Goal: Information Seeking & Learning: Learn about a topic

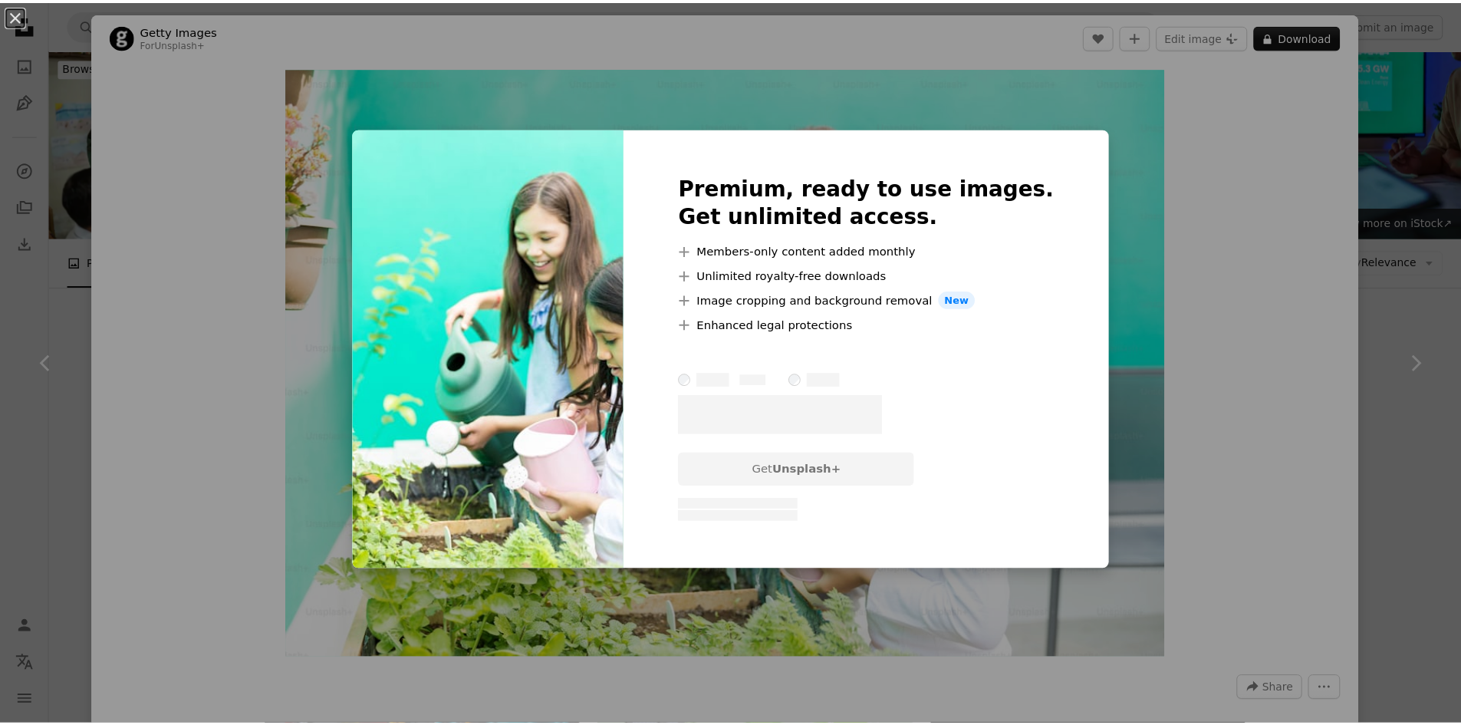
scroll to position [6517, 0]
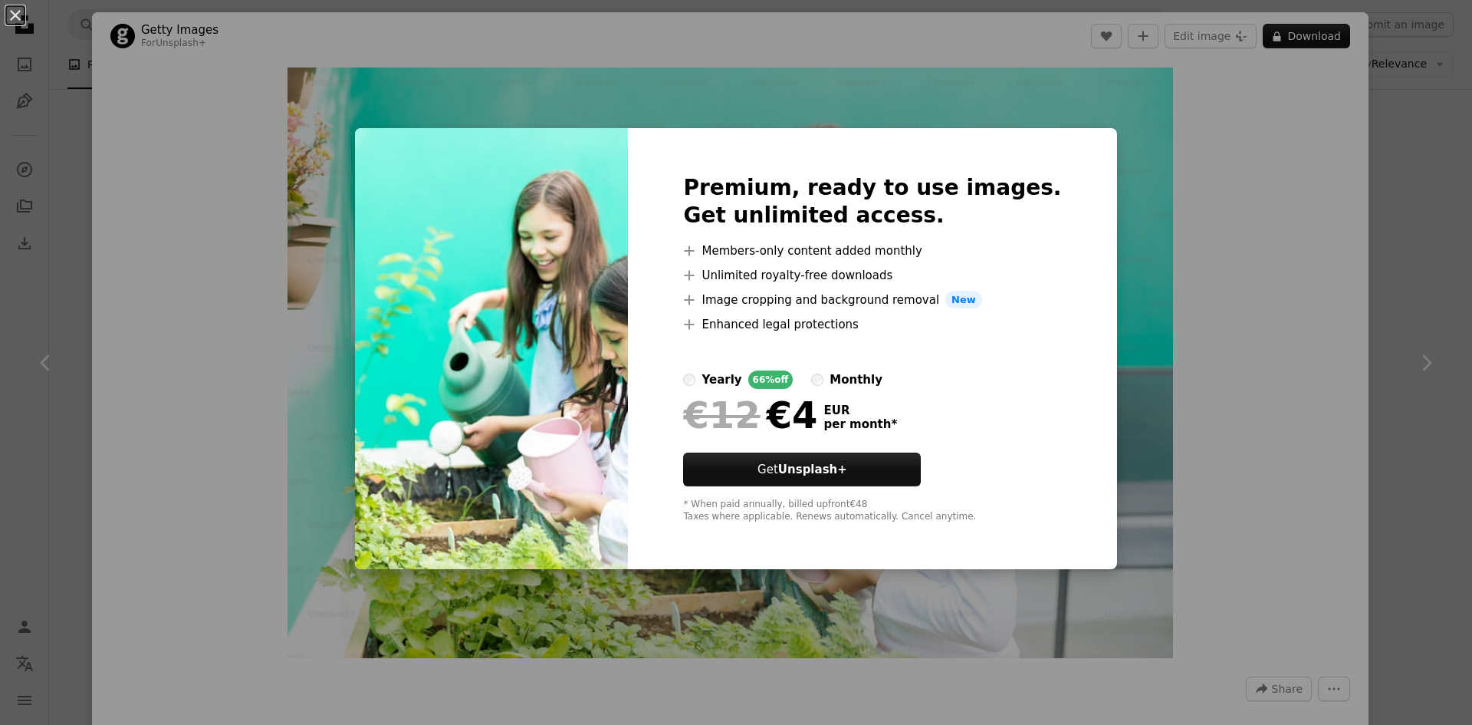
click at [1219, 350] on div "An X shape Premium, ready to use images. Get unlimited access. A plus sign Memb…" at bounding box center [736, 362] width 1472 height 725
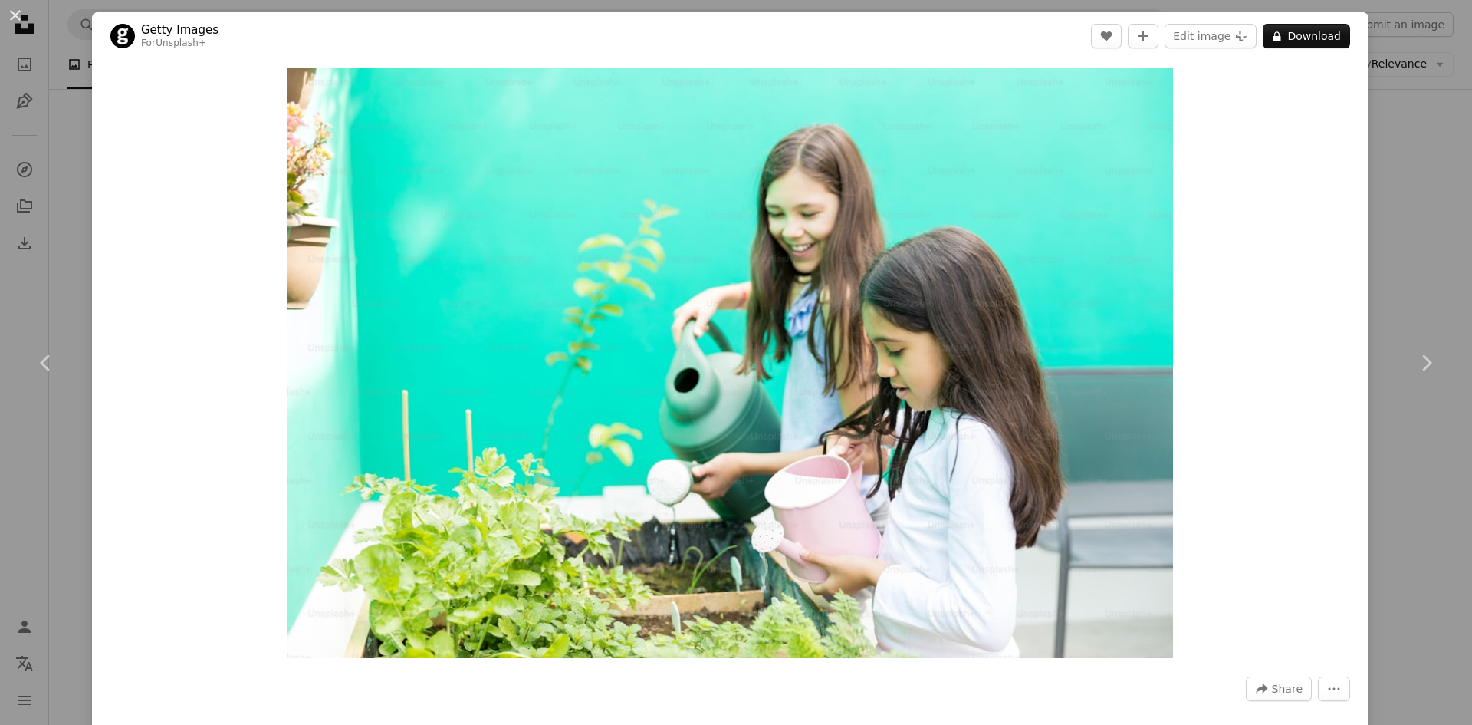
click at [18, 18] on button "An X shape" at bounding box center [15, 15] width 18 height 18
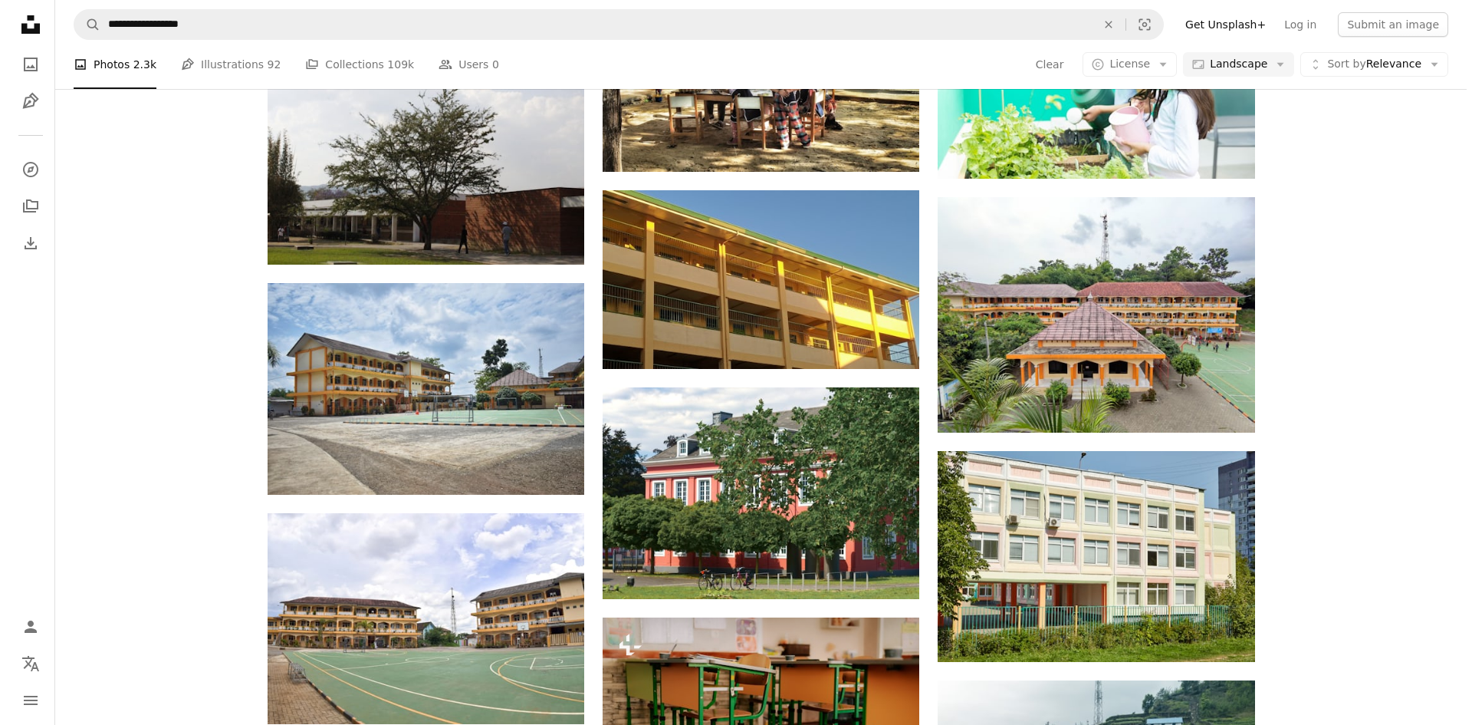
scroll to position [7590, 0]
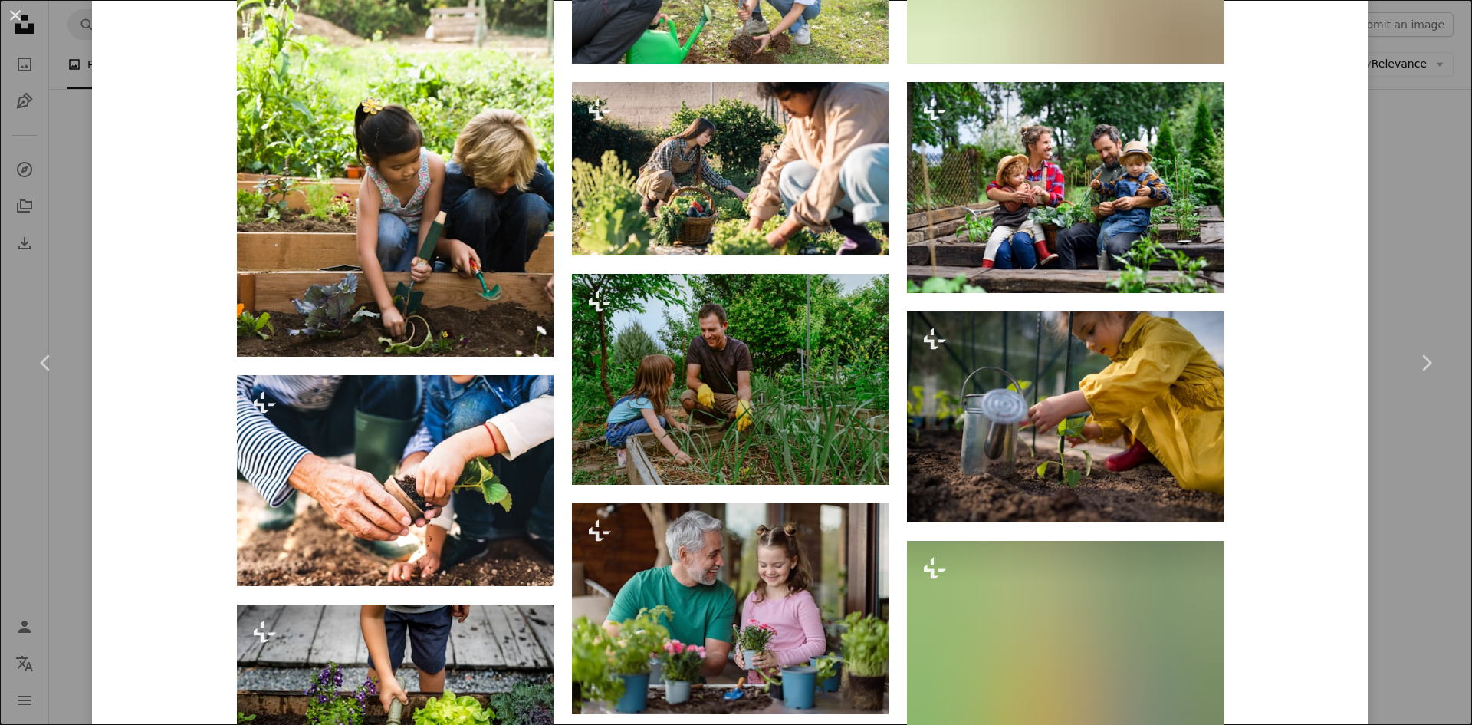
scroll to position [7206, 0]
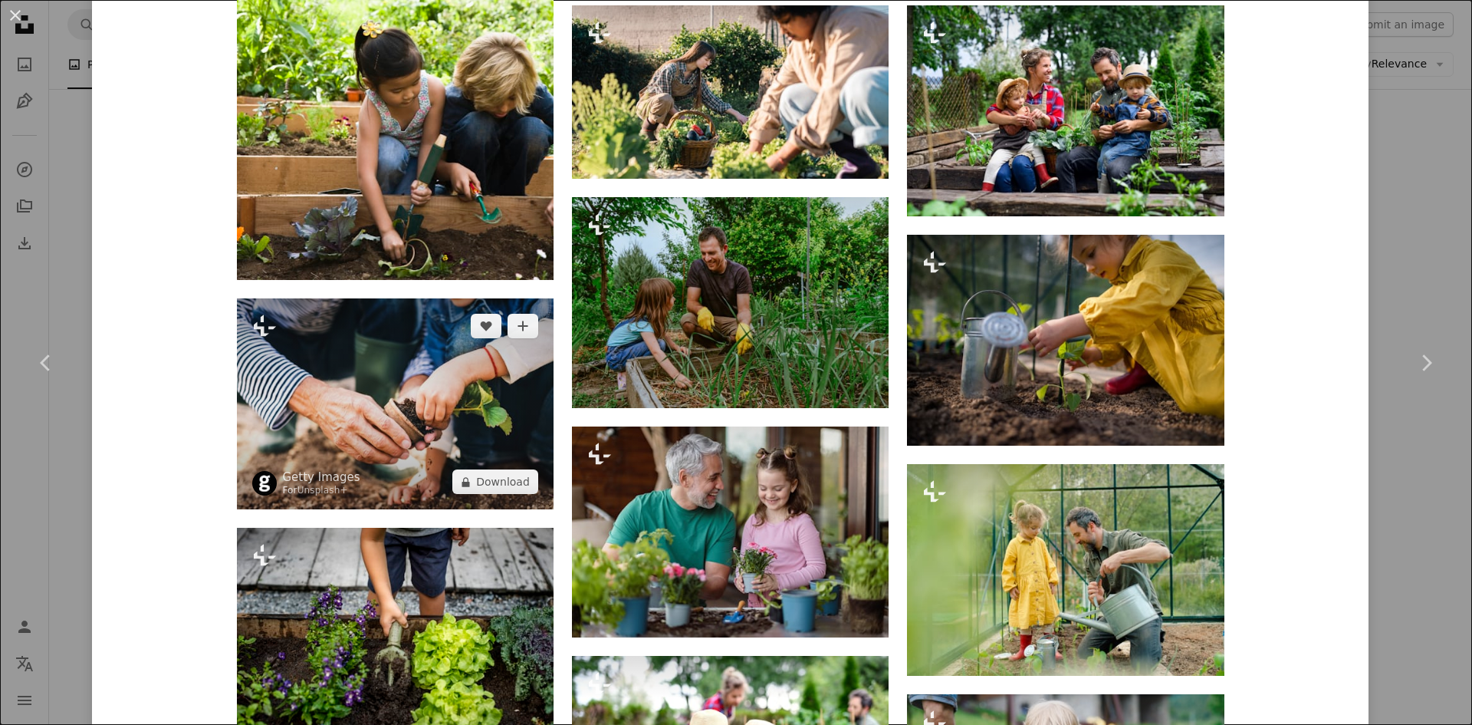
click at [412, 418] on img at bounding box center [395, 403] width 317 height 211
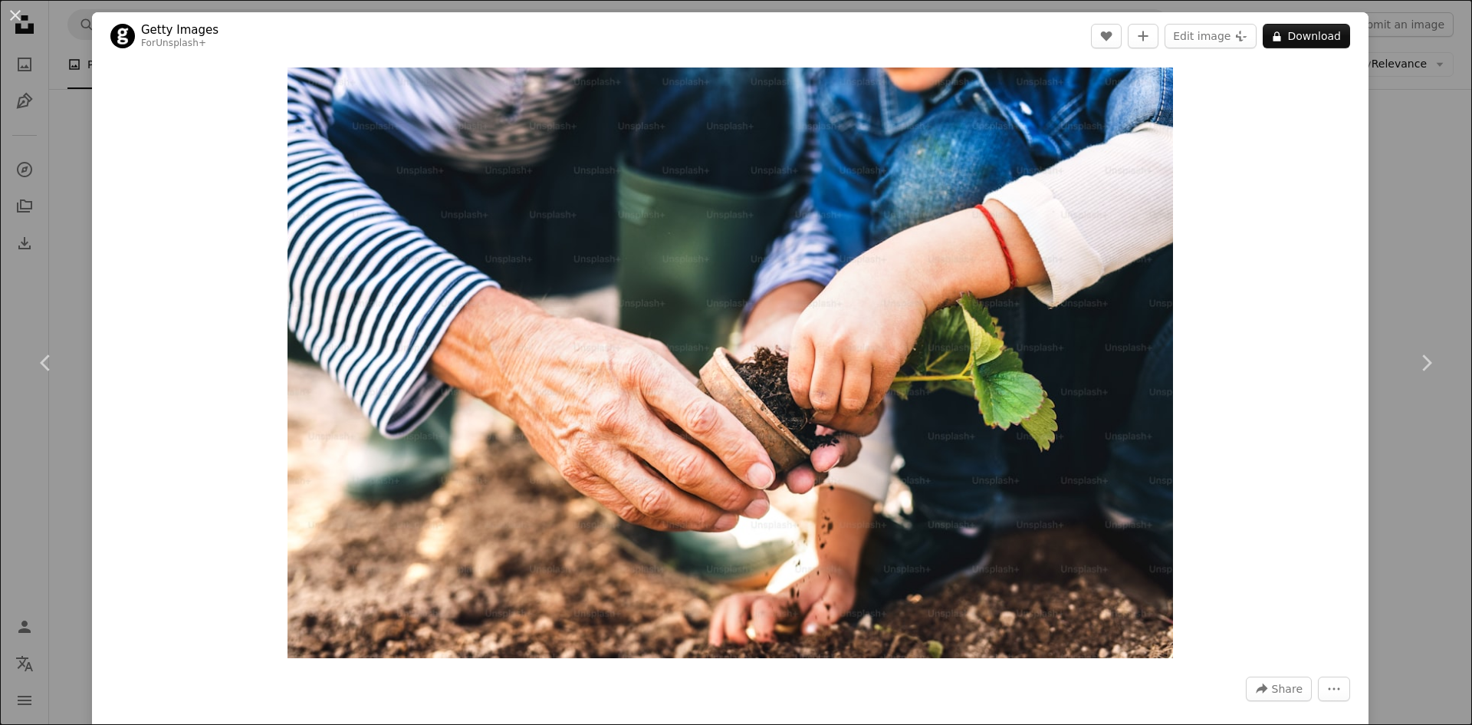
drag, startPoint x: 20, startPoint y: 15, endPoint x: 167, endPoint y: 113, distance: 176.5
click at [17, 15] on button "An X shape" at bounding box center [15, 15] width 18 height 18
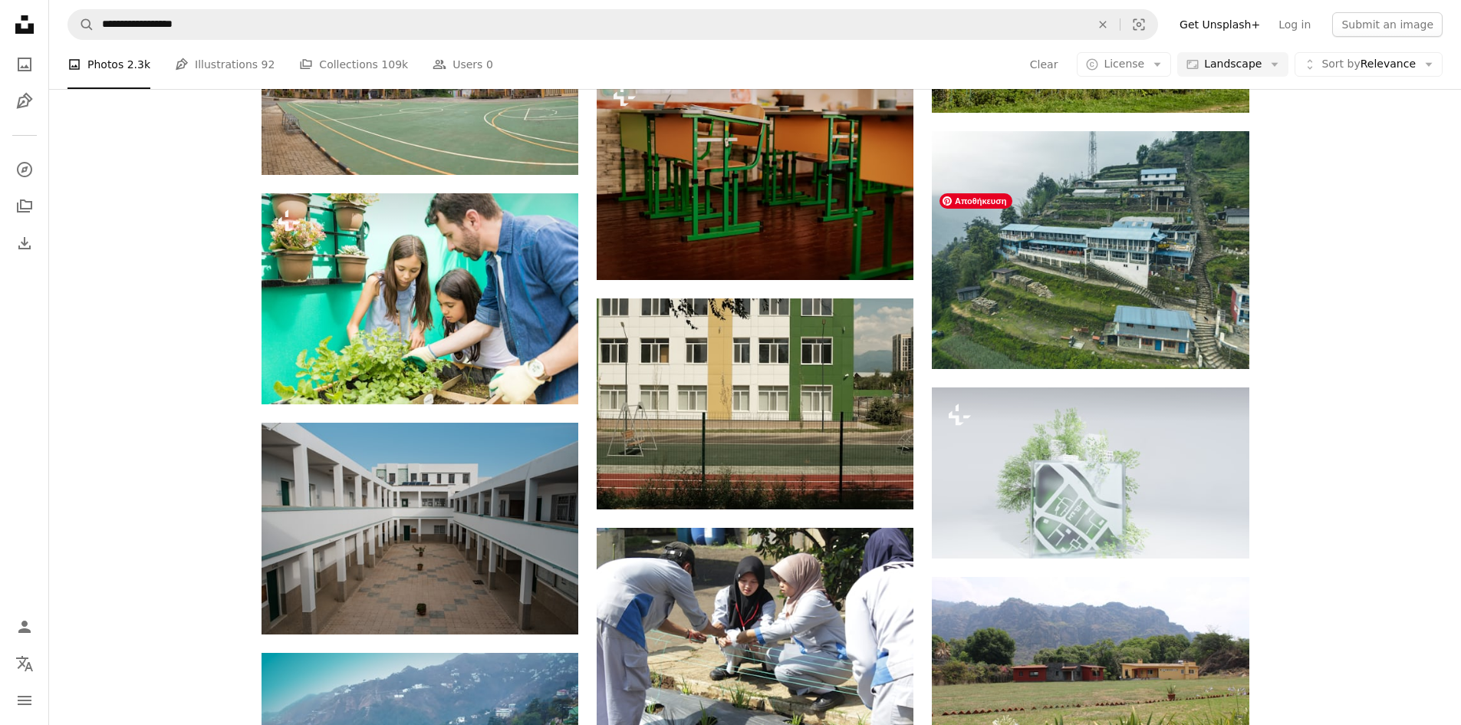
scroll to position [8280, 0]
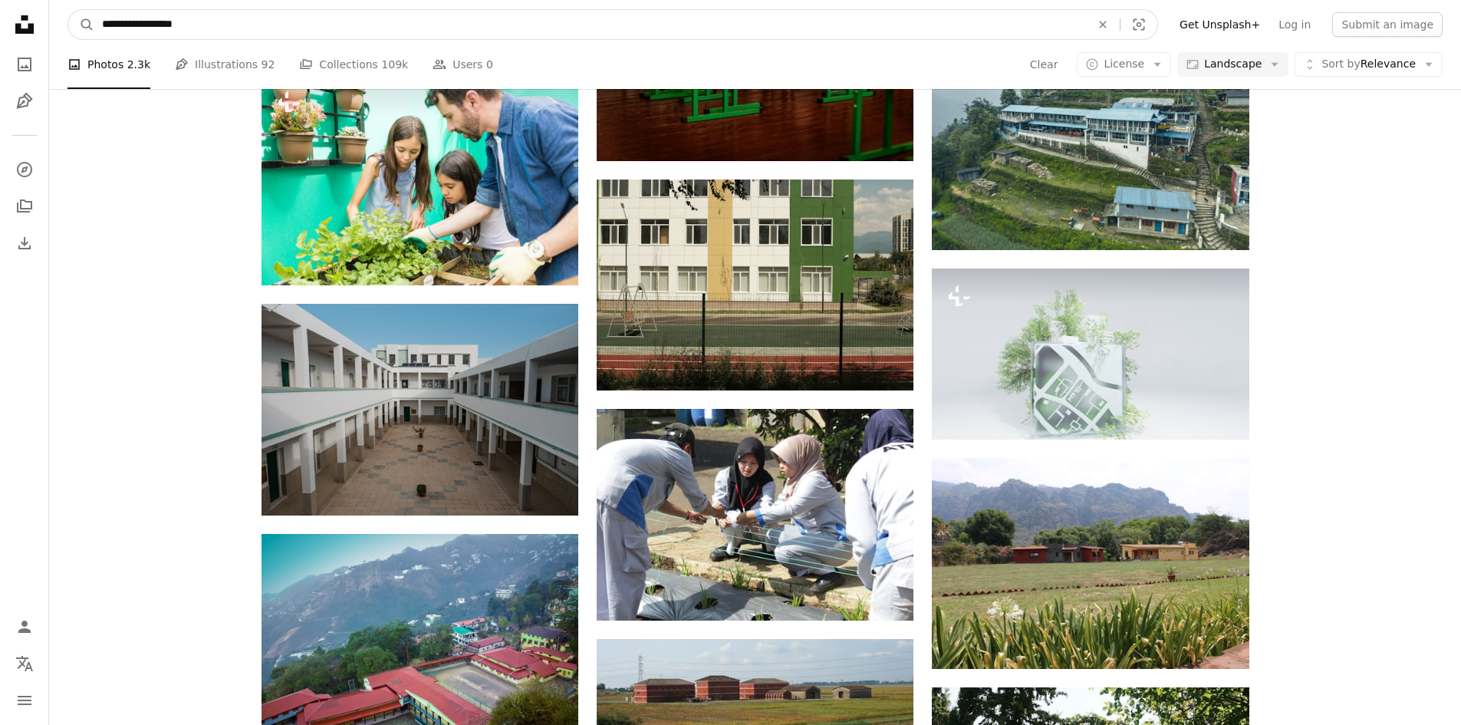
drag, startPoint x: 207, startPoint y: 22, endPoint x: 45, endPoint y: 25, distance: 161.8
type input "*"
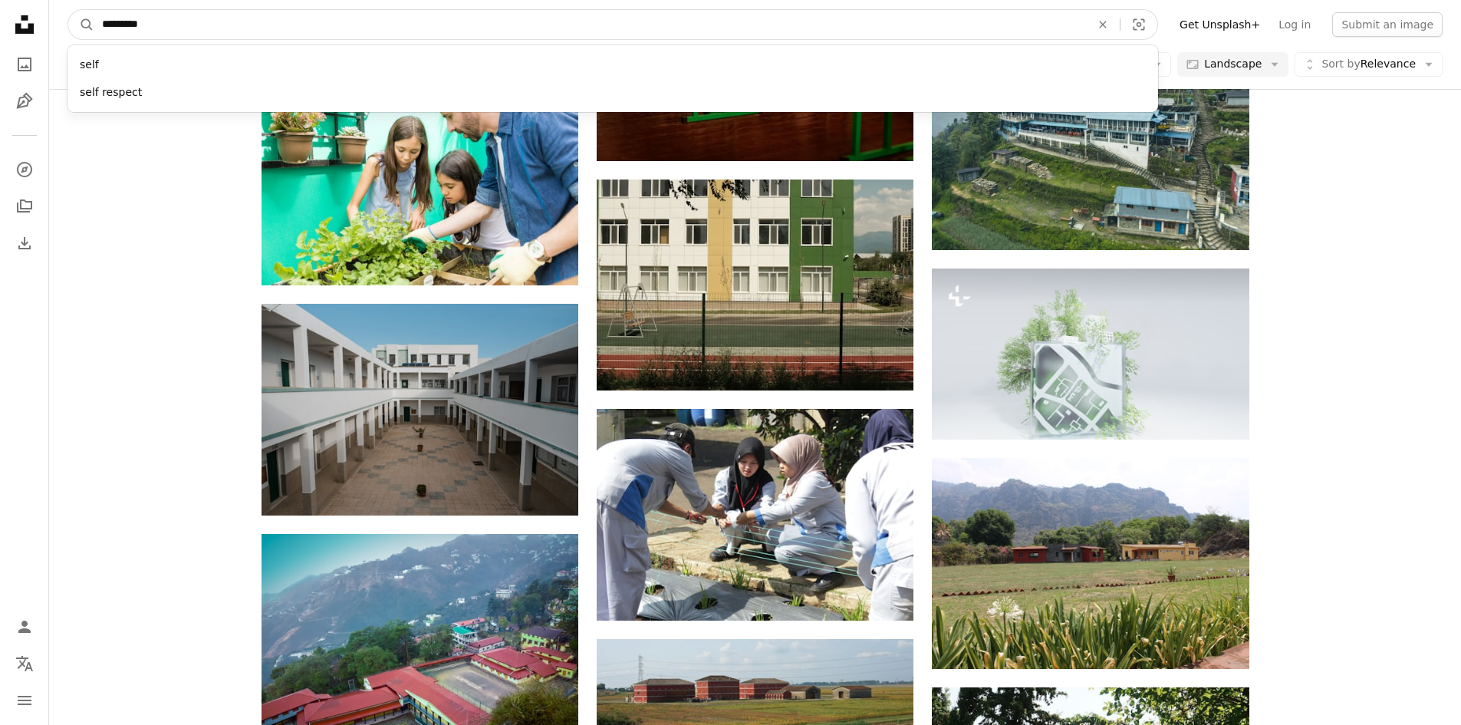
type input "*********"
click at [68, 10] on button "A magnifying glass" at bounding box center [81, 24] width 26 height 29
